Goal: Contribute content: Contribute content

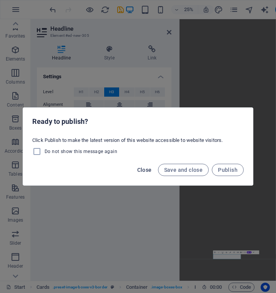
scroll to position [38, 0]
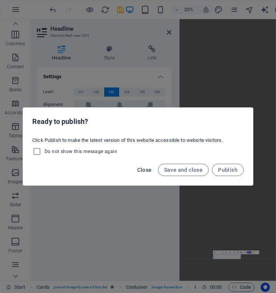
click at [141, 173] on span "Close" at bounding box center [144, 170] width 15 height 6
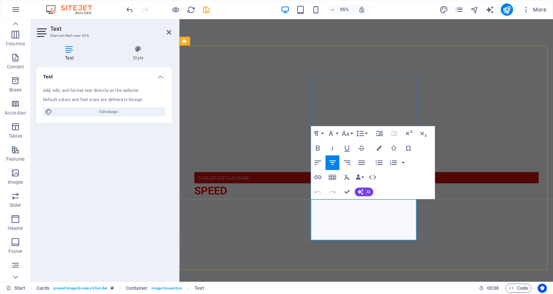
drag, startPoint x: 333, startPoint y: 214, endPoint x: 417, endPoint y: 243, distance: 88.2
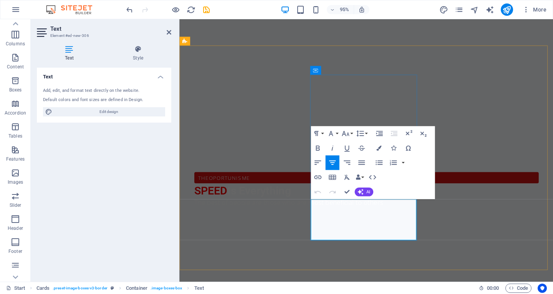
drag, startPoint x: 354, startPoint y: 224, endPoint x: 330, endPoint y: 224, distance: 23.4
drag, startPoint x: 403, startPoint y: 215, endPoint x: 388, endPoint y: 216, distance: 15.0
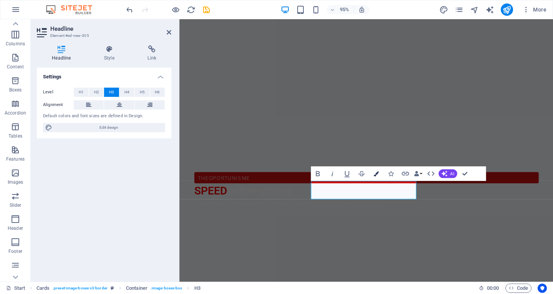
click at [275, 171] on icon "button" at bounding box center [375, 173] width 5 height 5
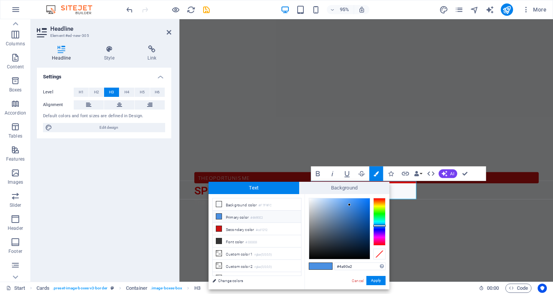
click at [261, 217] on small "#4A90E2" at bounding box center [256, 217] width 12 height 5
click at [224, 280] on link "Change colors" at bounding box center [252, 281] width 89 height 10
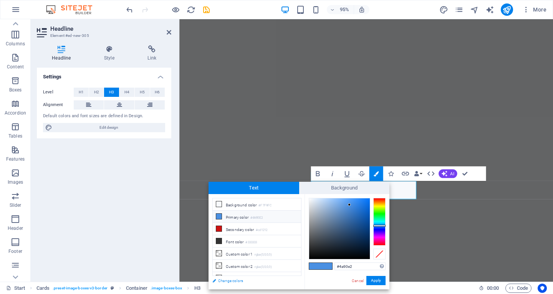
select select "ease-in-out"
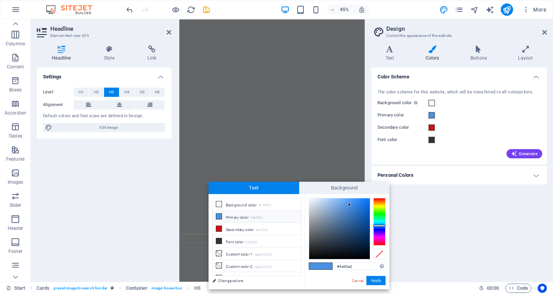
click at [275, 38] on header "Design Control the appearance of the website" at bounding box center [460, 29] width 174 height 20
click at [275, 32] on header "Design Control the appearance of the website" at bounding box center [460, 29] width 174 height 20
click at [275, 33] on icon at bounding box center [544, 32] width 5 height 6
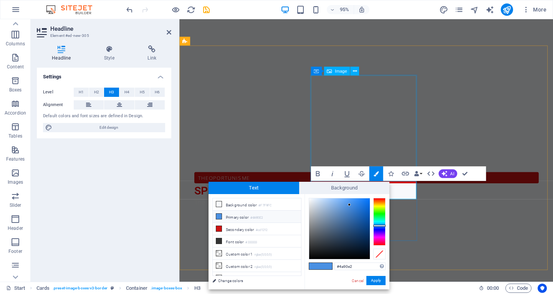
scroll to position [318, 0]
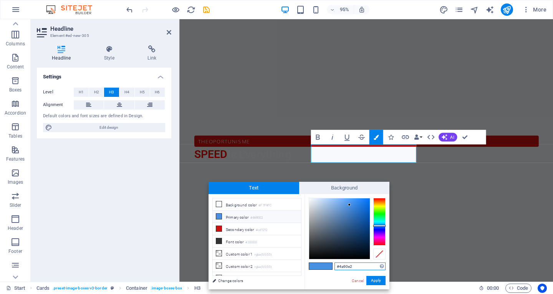
click at [275, 265] on input "#4a90e2" at bounding box center [359, 266] width 51 height 8
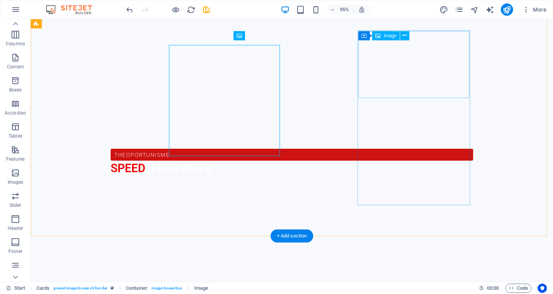
scroll to position [313, 0]
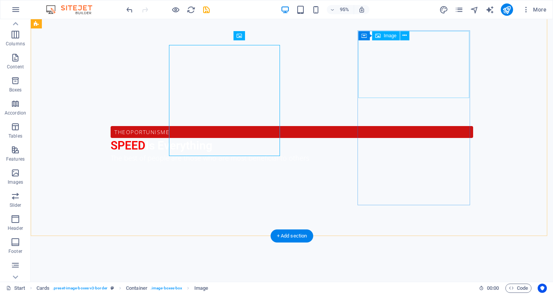
drag, startPoint x: 236, startPoint y: 68, endPoint x: 374, endPoint y: 66, distance: 138.6
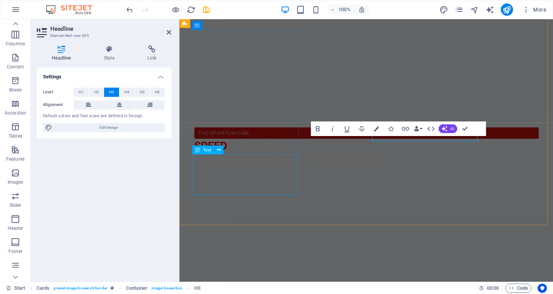
scroll to position [327, 0]
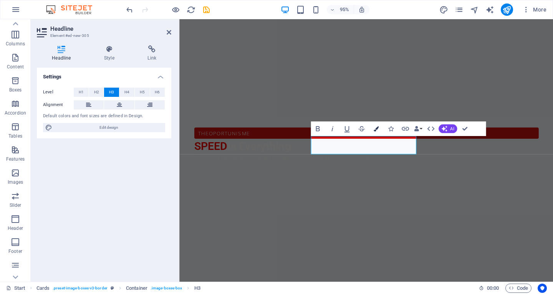
click at [275, 129] on icon "button" at bounding box center [375, 128] width 5 height 5
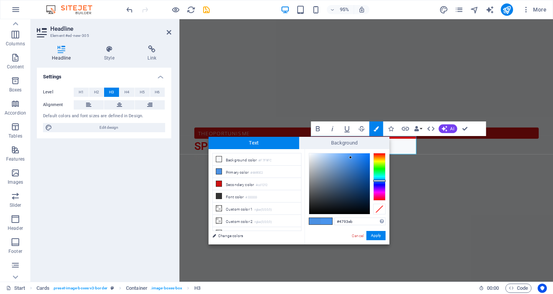
click at [275, 158] on div at bounding box center [339, 183] width 61 height 61
click at [275, 179] on div at bounding box center [379, 179] width 12 height 2
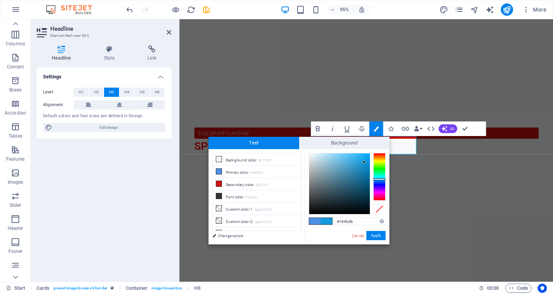
type input "#169cdc"
drag, startPoint x: 351, startPoint y: 156, endPoint x: 363, endPoint y: 161, distance: 13.3
click at [275, 161] on div at bounding box center [362, 161] width 3 height 3
click at [275, 234] on button "Apply" at bounding box center [375, 235] width 19 height 9
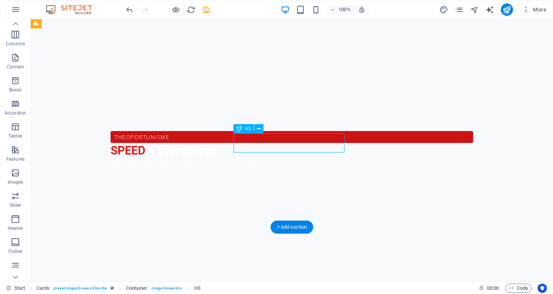
scroll to position [335, 0]
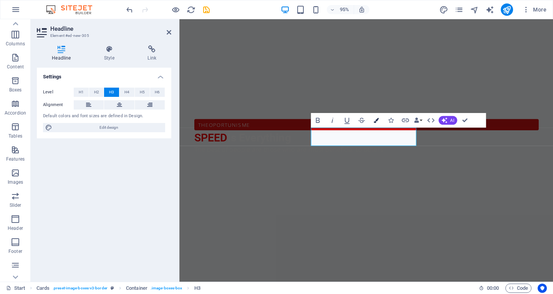
click at [275, 122] on icon "button" at bounding box center [375, 120] width 5 height 5
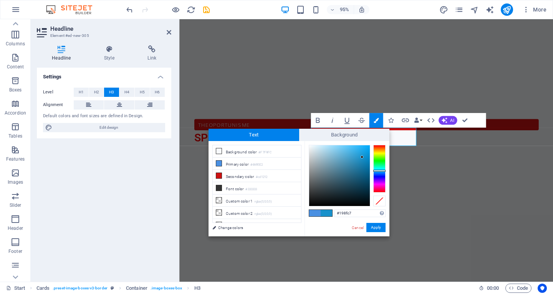
type input "#1a8ec6"
drag, startPoint x: 362, startPoint y: 151, endPoint x: 359, endPoint y: 160, distance: 9.2
click at [275, 158] on div at bounding box center [339, 175] width 61 height 61
click at [275, 226] on button "Apply" at bounding box center [375, 227] width 19 height 9
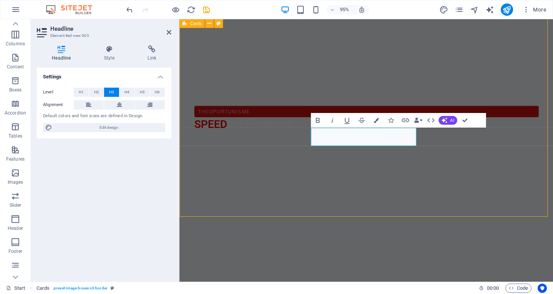
scroll to position [330, 0]
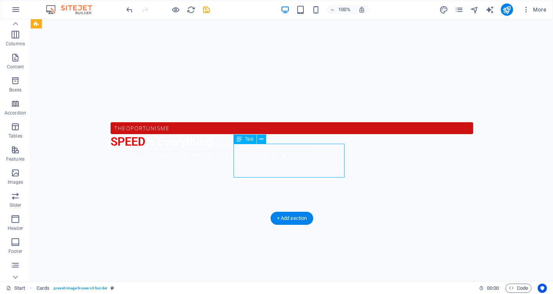
scroll to position [344, 0]
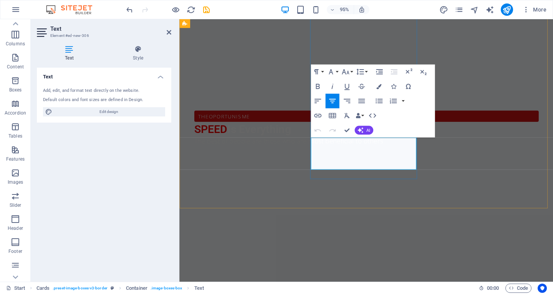
drag, startPoint x: 355, startPoint y: 160, endPoint x: 327, endPoint y: 159, distance: 28.0
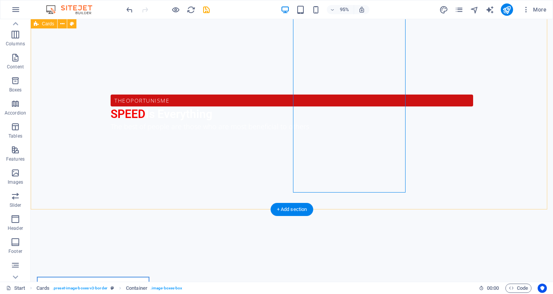
scroll to position [339, 0]
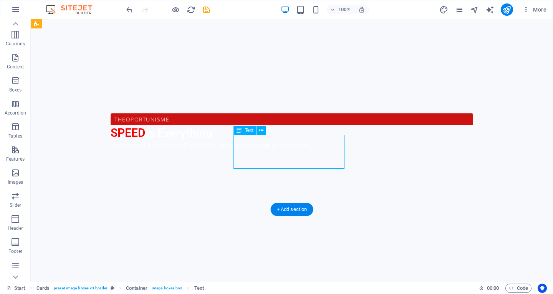
scroll to position [353, 0]
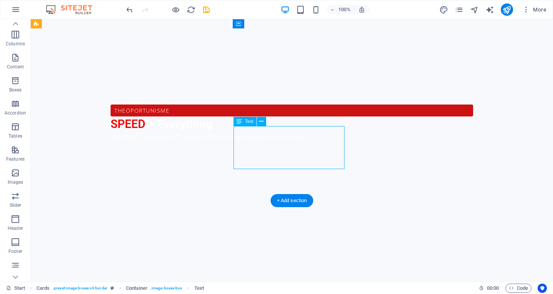
scroll to position [362, 0]
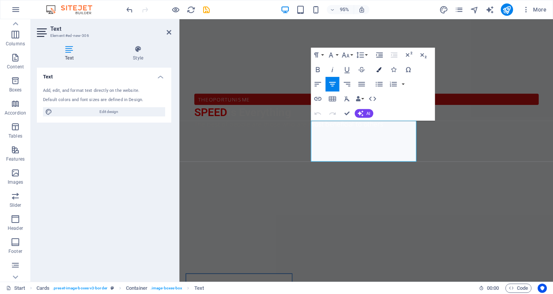
click at [275, 65] on button "Colors" at bounding box center [379, 69] width 14 height 15
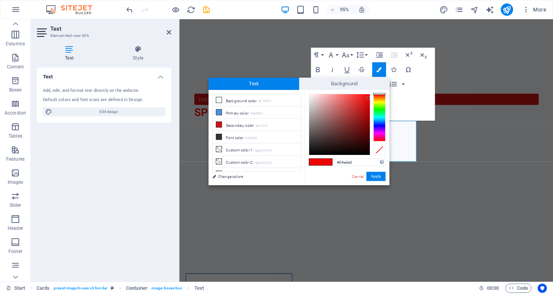
click at [275, 117] on div at bounding box center [379, 118] width 12 height 48
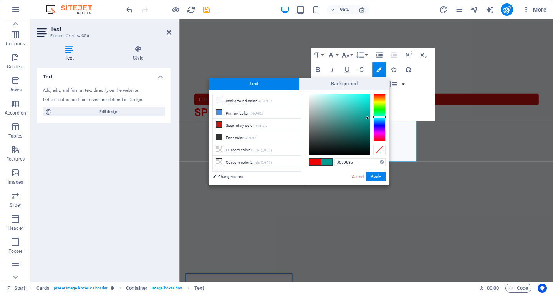
type input "#05958d"
drag, startPoint x: 366, startPoint y: 99, endPoint x: 367, endPoint y: 120, distance: 21.5
click at [275, 119] on div at bounding box center [339, 124] width 61 height 61
click at [275, 177] on button "Apply" at bounding box center [375, 176] width 19 height 9
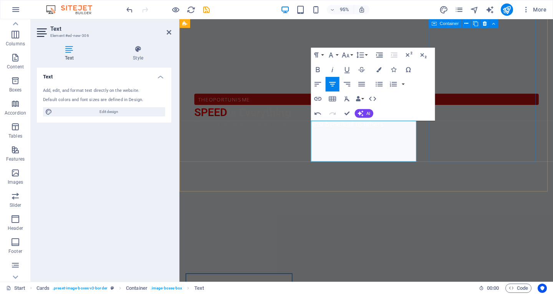
drag, startPoint x: 475, startPoint y: 130, endPoint x: 486, endPoint y: 186, distance: 57.0
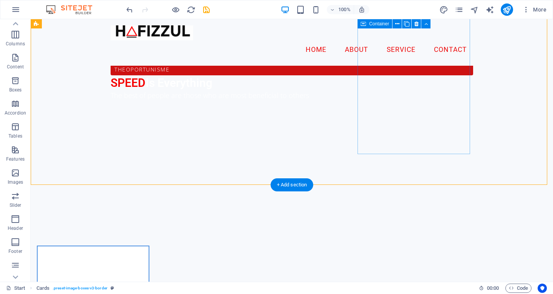
scroll to position [291, 0]
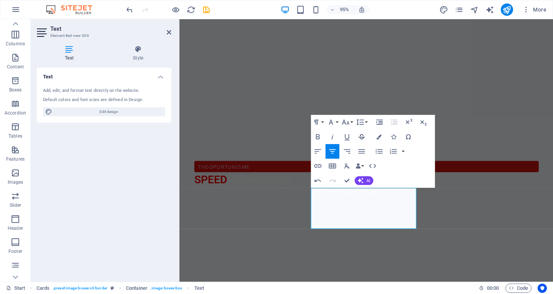
click at [275, 141] on icon "button" at bounding box center [361, 136] width 9 height 9
click at [275, 138] on icon "button" at bounding box center [361, 136] width 9 height 9
click at [275, 135] on button "Colors" at bounding box center [379, 136] width 14 height 15
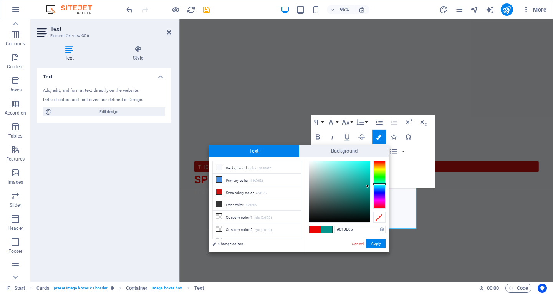
click at [275, 219] on div at bounding box center [339, 191] width 61 height 61
type input "#011211"
click at [275, 217] on div at bounding box center [339, 191] width 61 height 61
drag, startPoint x: 381, startPoint y: 245, endPoint x: 212, endPoint y: 238, distance: 169.4
click at [275, 245] on button "Apply" at bounding box center [375, 243] width 19 height 9
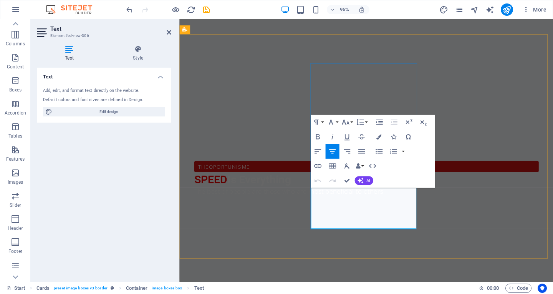
drag, startPoint x: 333, startPoint y: 200, endPoint x: 374, endPoint y: 203, distance: 41.2
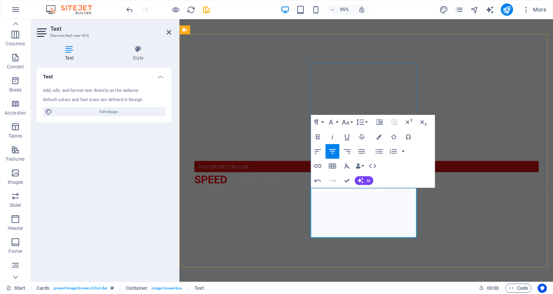
drag, startPoint x: 329, startPoint y: 220, endPoint x: 344, endPoint y: 221, distance: 15.1
copy span "Kami"
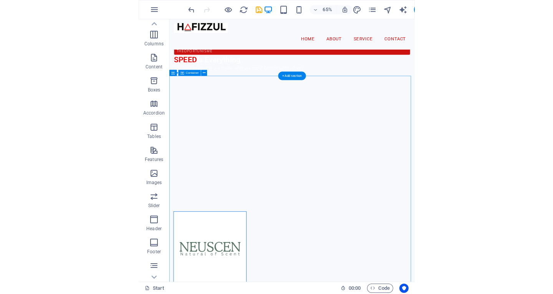
scroll to position [398, 0]
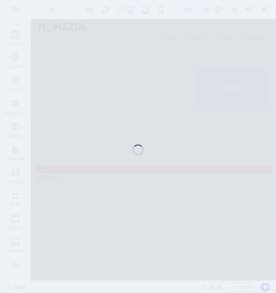
select select "%"
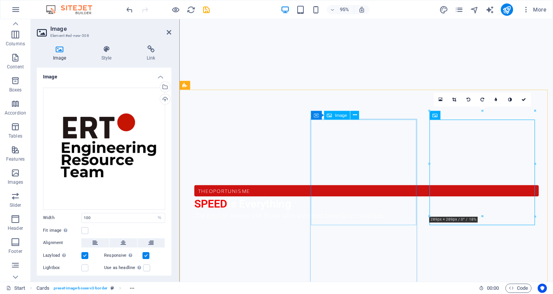
scroll to position [298, 0]
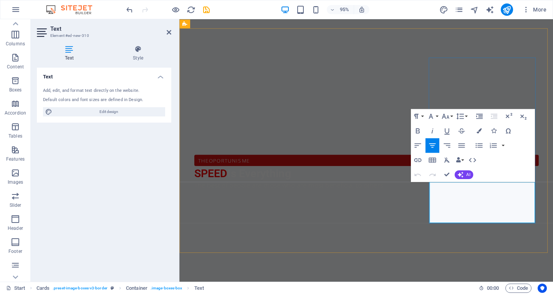
drag, startPoint x: 457, startPoint y: 193, endPoint x: 535, endPoint y: 224, distance: 83.3
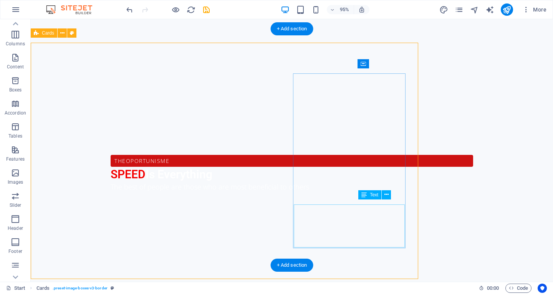
scroll to position [284, 0]
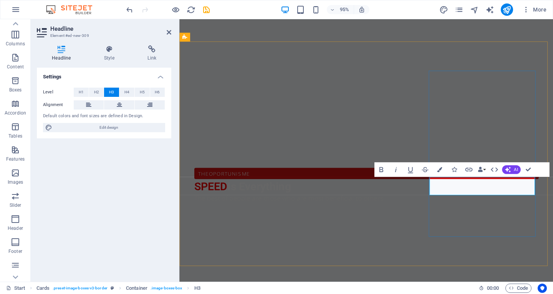
drag, startPoint x: 521, startPoint y: 194, endPoint x: 500, endPoint y: 188, distance: 21.1
drag, startPoint x: 539, startPoint y: 196, endPoint x: 444, endPoint y: 200, distance: 95.2
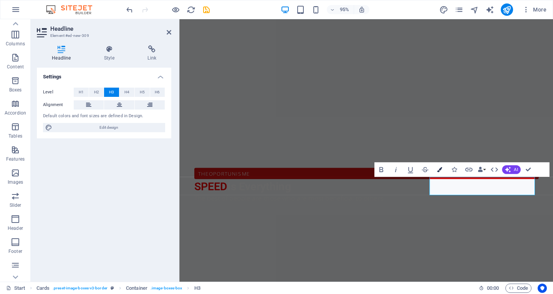
click at [275, 173] on button "Colors" at bounding box center [439, 169] width 14 height 15
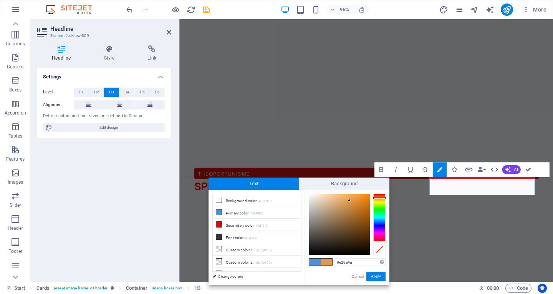
click at [275, 198] on div at bounding box center [379, 217] width 12 height 48
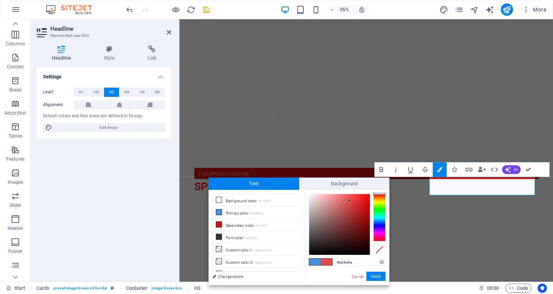
drag, startPoint x: 378, startPoint y: 196, endPoint x: 378, endPoint y: 191, distance: 5.8
click at [275, 191] on div "#e24a4a Supported formats #0852ed rgb(8, 82, 237) rgba(8, 82, 237, 90%) hsv(221…" at bounding box center [346, 293] width 85 height 206
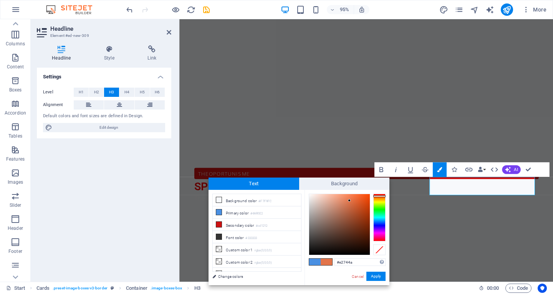
click at [275, 196] on div at bounding box center [379, 196] width 12 height 2
drag, startPoint x: 350, startPoint y: 200, endPoint x: 368, endPoint y: 206, distance: 19.3
click at [275, 207] on div at bounding box center [339, 224] width 61 height 61
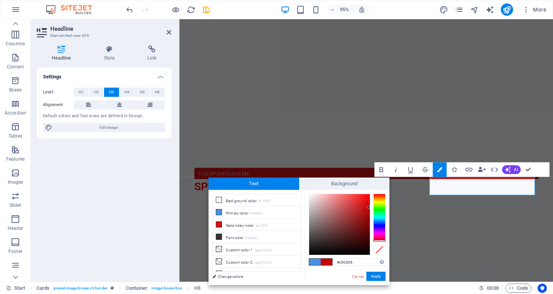
drag, startPoint x: 383, startPoint y: 236, endPoint x: 385, endPoint y: 240, distance: 4.0
click at [275, 240] on div at bounding box center [379, 217] width 12 height 48
type input "#9f0003"
drag, startPoint x: 368, startPoint y: 208, endPoint x: 383, endPoint y: 255, distance: 48.7
click at [275, 216] on div at bounding box center [339, 224] width 61 height 61
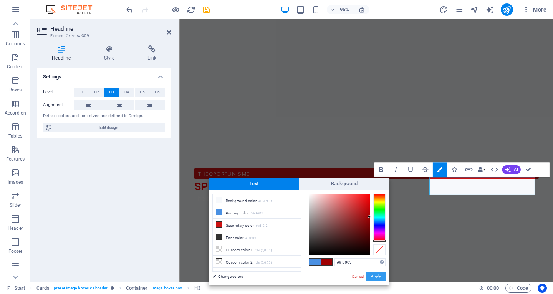
click at [275, 272] on button "Apply" at bounding box center [375, 275] width 19 height 9
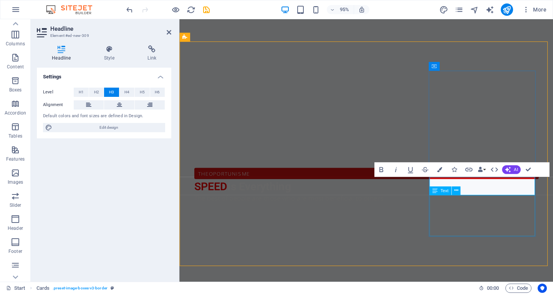
drag, startPoint x: 479, startPoint y: 223, endPoint x: 612, endPoint y: 213, distance: 133.5
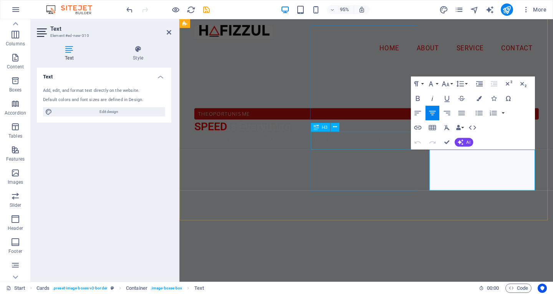
scroll to position [328, 0]
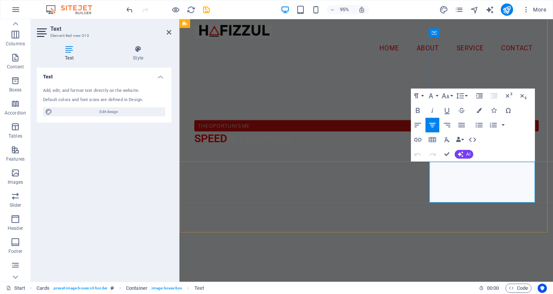
drag, startPoint x: 534, startPoint y: 204, endPoint x: 459, endPoint y: 172, distance: 82.2
copy p "Lorem ipsum dolor sit amet, consectetuer adipiscing elit. Aenean commodo ligula…"
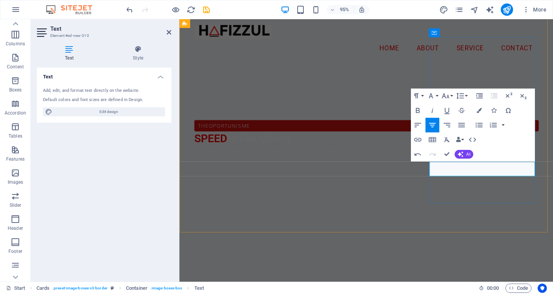
drag, startPoint x: 536, startPoint y: 175, endPoint x: 461, endPoint y: 184, distance: 76.2
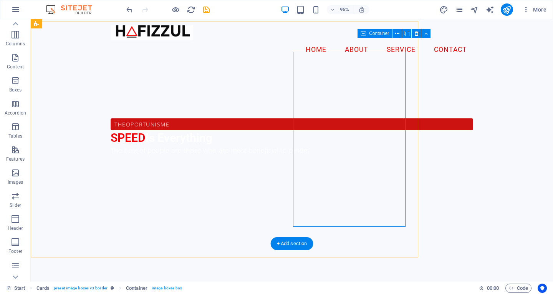
scroll to position [314, 0]
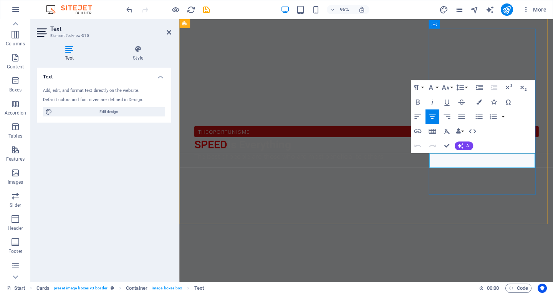
drag, startPoint x: 538, startPoint y: 164, endPoint x: 453, endPoint y: 164, distance: 84.4
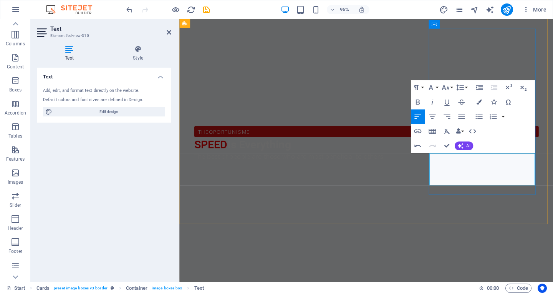
drag, startPoint x: 449, startPoint y: 165, endPoint x: 505, endPoint y: 160, distance: 55.9
click at [275, 104] on icon "button" at bounding box center [478, 101] width 5 height 5
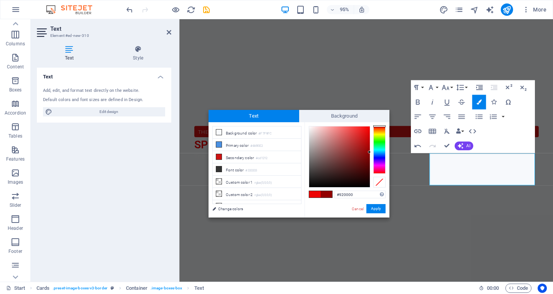
drag, startPoint x: 366, startPoint y: 174, endPoint x: 377, endPoint y: 190, distance: 19.1
click at [275, 152] on div at bounding box center [347, 156] width 77 height 61
click at [275, 205] on button "Apply" at bounding box center [375, 208] width 19 height 9
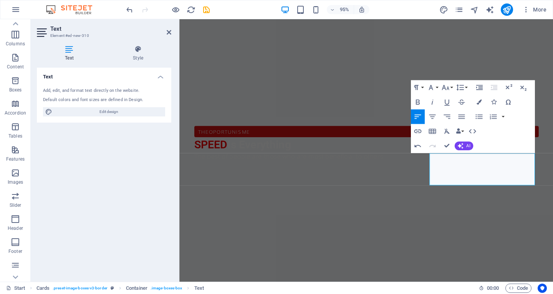
click at [275, 159] on div "H2 C Space Container Menu Bar Menu Container Spacer Text Text Spacer Container …" at bounding box center [365, 150] width 373 height 262
drag, startPoint x: 504, startPoint y: 162, endPoint x: 456, endPoint y: 163, distance: 48.4
click at [275, 103] on button "Colors" at bounding box center [479, 101] width 14 height 15
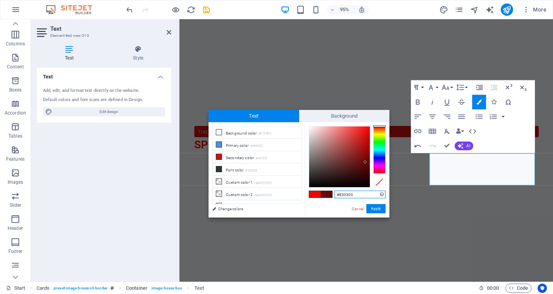
type input "#850303"
drag, startPoint x: 364, startPoint y: 162, endPoint x: 368, endPoint y: 156, distance: 7.5
click at [275, 155] on div at bounding box center [339, 156] width 61 height 61
click at [275, 207] on button "Apply" at bounding box center [375, 208] width 19 height 9
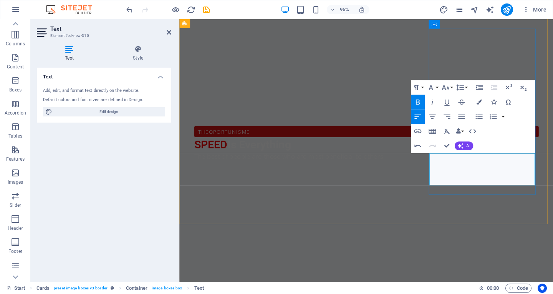
drag, startPoint x: 507, startPoint y: 168, endPoint x: 547, endPoint y: 166, distance: 40.3
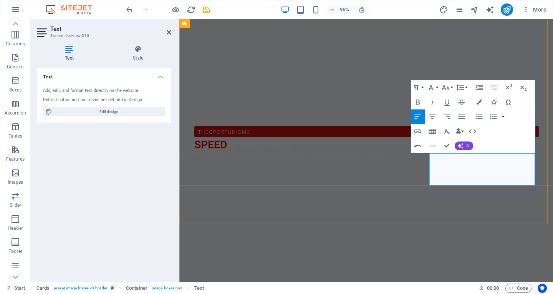
drag, startPoint x: 535, startPoint y: 175, endPoint x: 491, endPoint y: 170, distance: 44.3
drag, startPoint x: 495, startPoint y: 194, endPoint x: 469, endPoint y: 185, distance: 27.2
